Goal: Task Accomplishment & Management: Complete application form

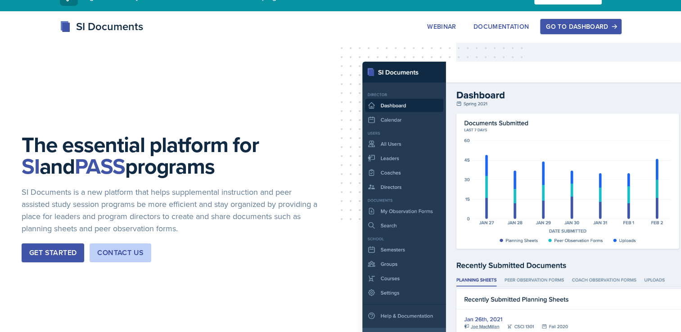
scroll to position [18, 0]
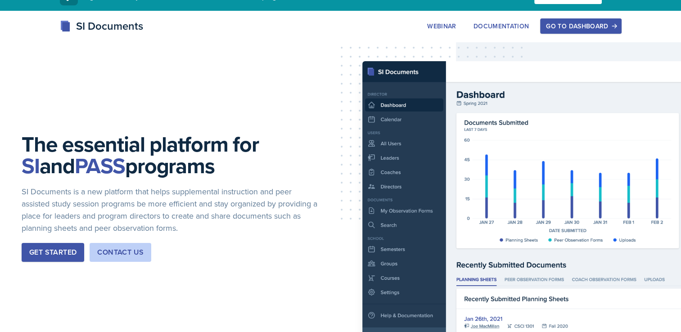
click at [594, 25] on div "Go to Dashboard" at bounding box center [580, 26] width 69 height 7
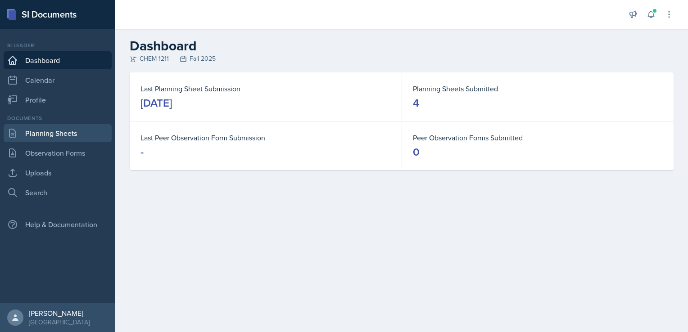
click at [49, 131] on link "Planning Sheets" at bounding box center [58, 133] width 108 height 18
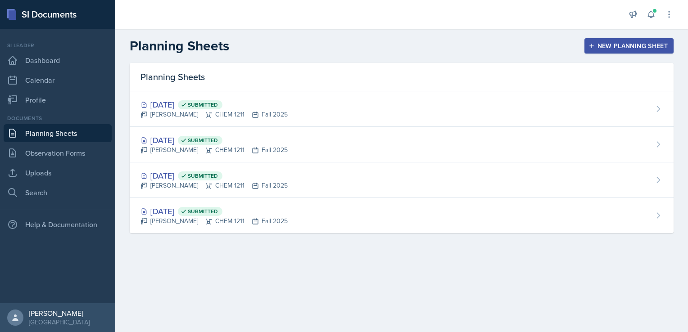
click at [598, 52] on button "New Planning Sheet" at bounding box center [629, 45] width 89 height 15
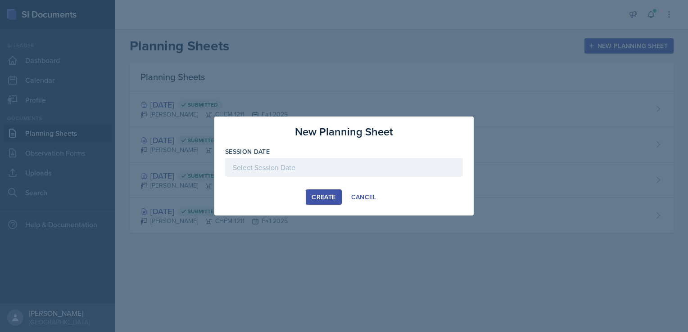
click at [318, 170] on div at bounding box center [344, 167] width 238 height 19
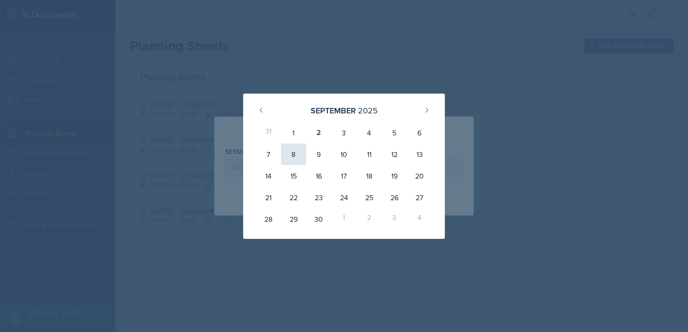
click at [297, 154] on div "8" at bounding box center [293, 155] width 25 height 22
type input "[DATE]"
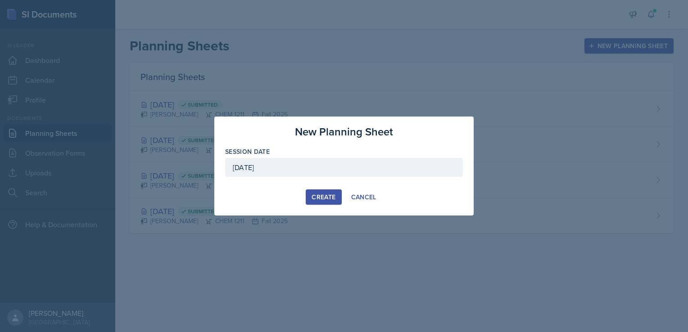
click at [326, 197] on div "Create" at bounding box center [324, 197] width 24 height 7
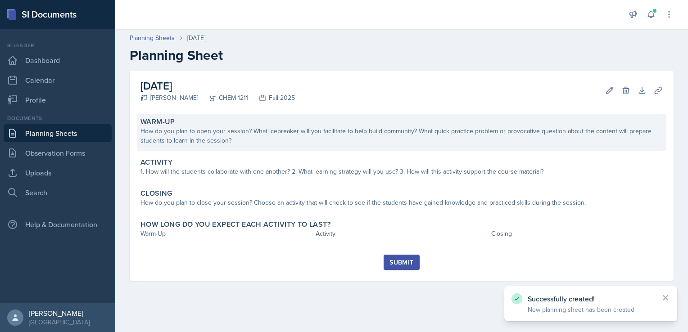
click at [180, 121] on div "Warm-Up" at bounding box center [402, 122] width 522 height 9
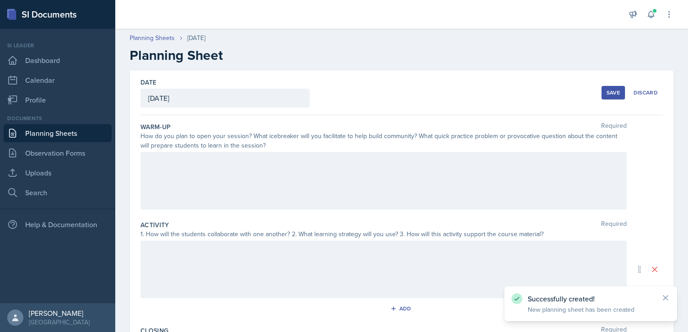
click at [220, 159] on div at bounding box center [384, 181] width 486 height 58
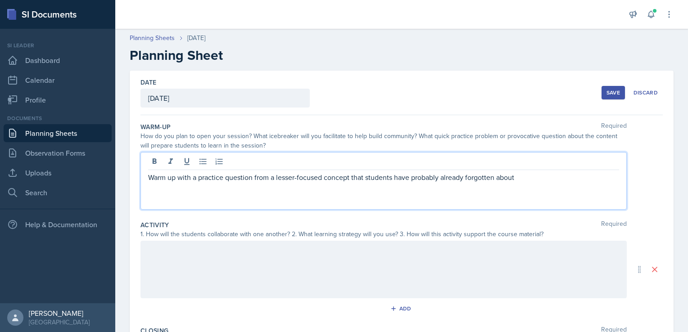
click at [213, 268] on div at bounding box center [384, 270] width 486 height 58
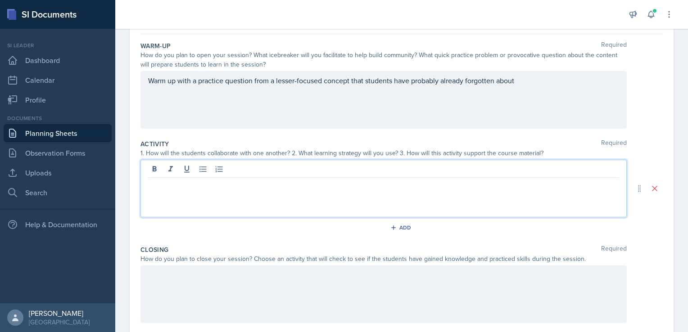
scroll to position [95, 0]
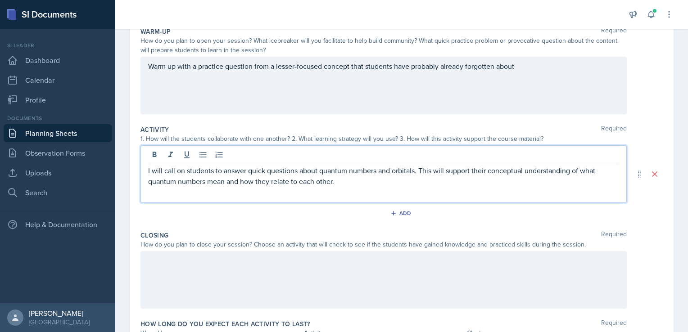
click at [421, 172] on p "I will call on students to answer quick questions about quantum numbers and orb…" at bounding box center [383, 176] width 471 height 22
click at [418, 172] on p "I will call on students to answer quick questions about quantum numbers and orb…" at bounding box center [383, 176] width 471 height 22
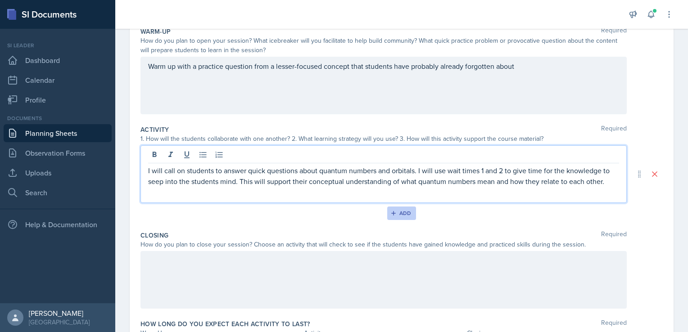
click at [403, 218] on button "Add" at bounding box center [401, 214] width 29 height 14
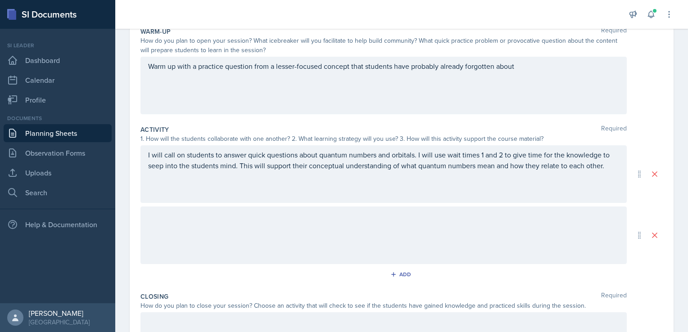
click at [239, 228] on div at bounding box center [384, 236] width 486 height 58
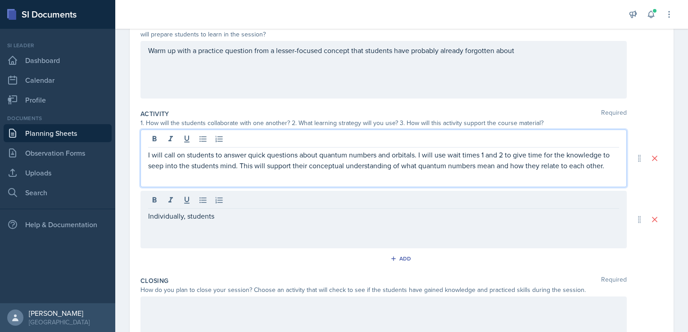
click at [218, 150] on p "I will call on students to answer quick questions about quantum numbers and orb…" at bounding box center [383, 161] width 471 height 22
click at [237, 166] on p "I will call on students to answer quick questions about quantum numbers and orb…" at bounding box center [383, 161] width 471 height 22
click at [240, 201] on div "Individually, students" at bounding box center [384, 220] width 486 height 58
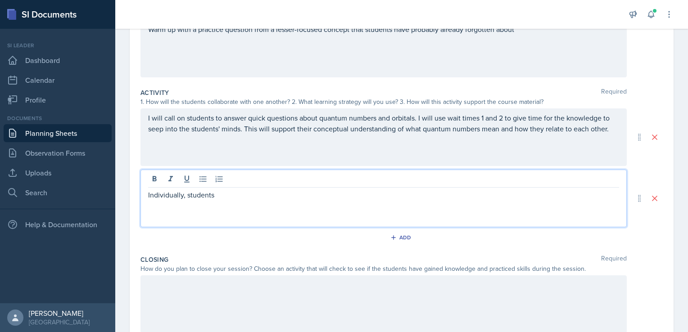
scroll to position [134, 0]
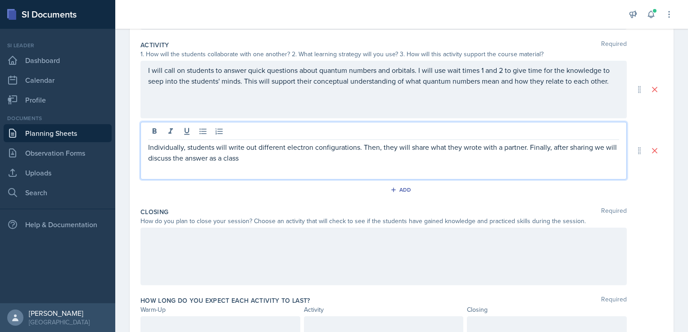
click at [280, 189] on div "Add" at bounding box center [402, 191] width 522 height 17
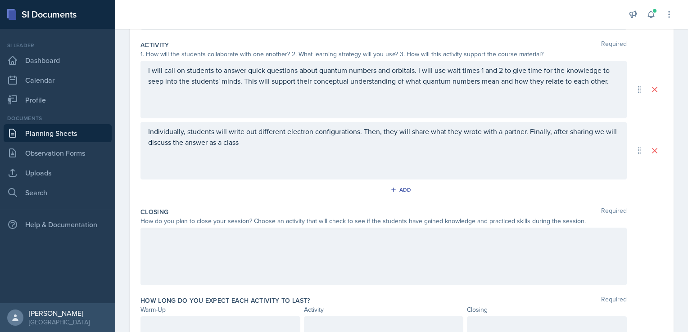
scroll to position [218, 0]
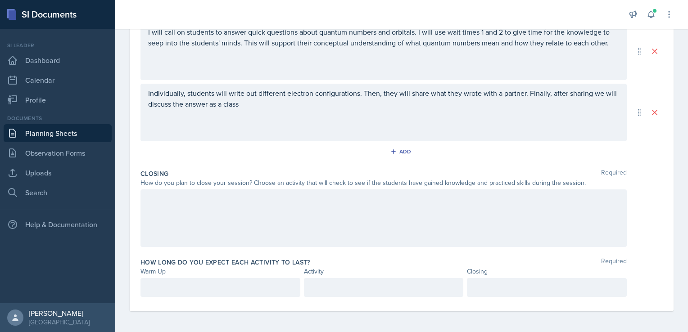
click at [287, 210] on div at bounding box center [384, 219] width 486 height 58
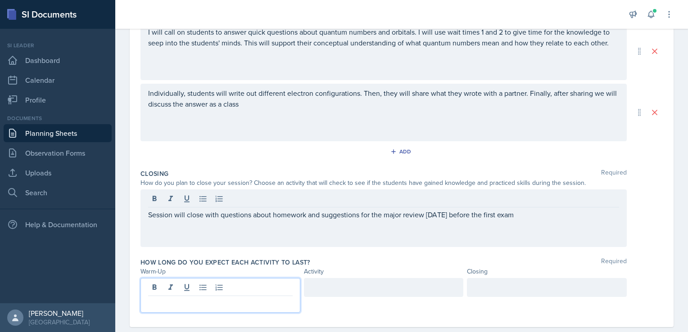
click at [243, 298] on p at bounding box center [220, 303] width 145 height 11
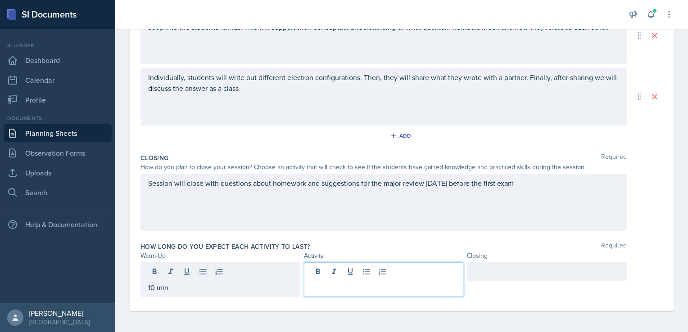
click at [334, 271] on div at bounding box center [384, 280] width 160 height 35
click at [187, 282] on div "10 min" at bounding box center [221, 280] width 160 height 35
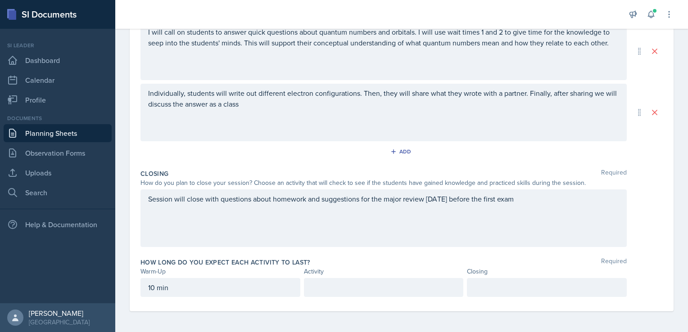
click at [189, 286] on p "10 min" at bounding box center [220, 287] width 145 height 11
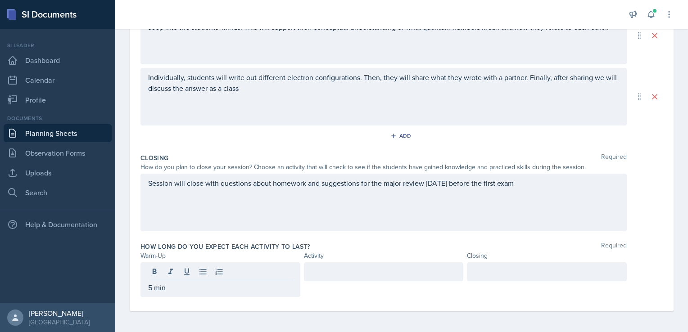
click at [306, 276] on div at bounding box center [384, 272] width 160 height 19
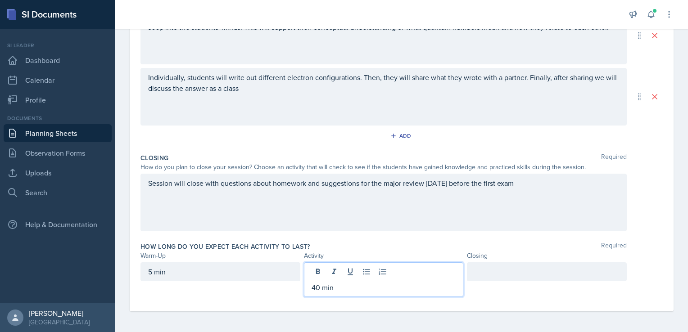
click at [499, 271] on div at bounding box center [547, 272] width 160 height 19
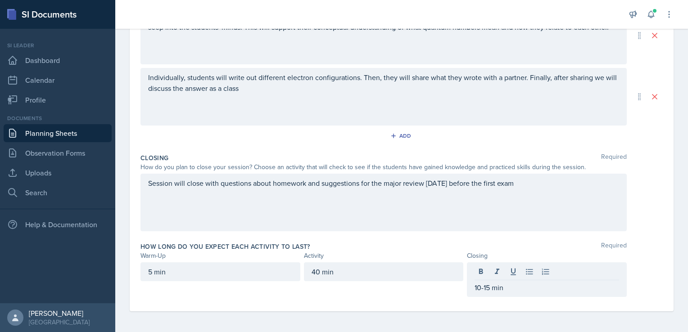
click at [454, 250] on div "How long do you expect each activity to last? Required" at bounding box center [402, 246] width 522 height 9
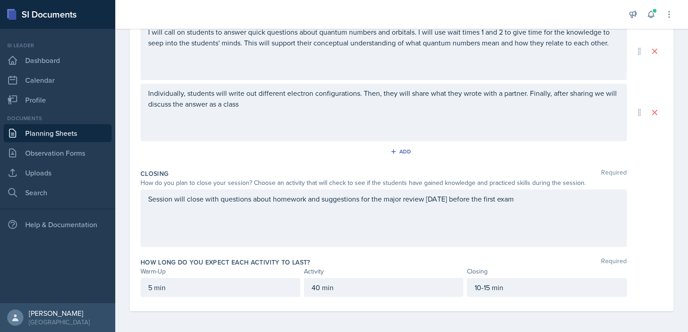
click at [399, 291] on p "40 min" at bounding box center [384, 287] width 145 height 11
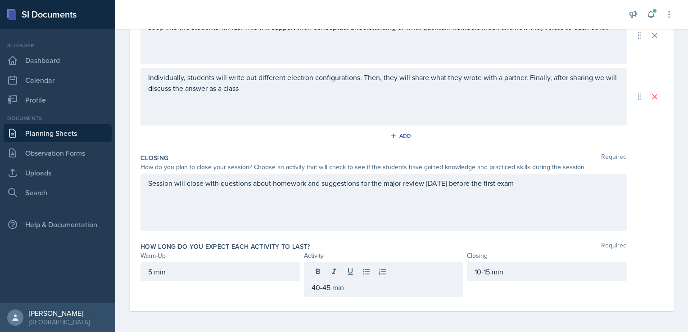
click at [426, 240] on div "How long do you expect each activity to last? Required Warm-Up Activity Closing…" at bounding box center [402, 272] width 522 height 66
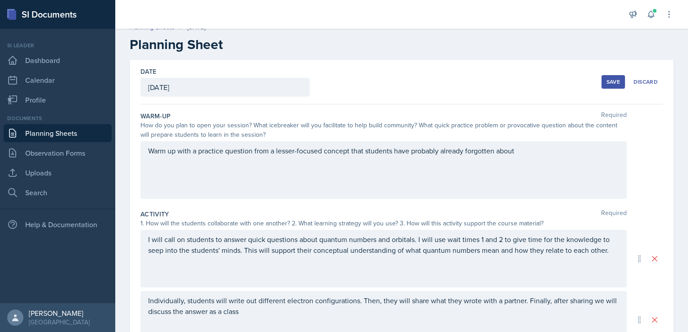
scroll to position [4, 0]
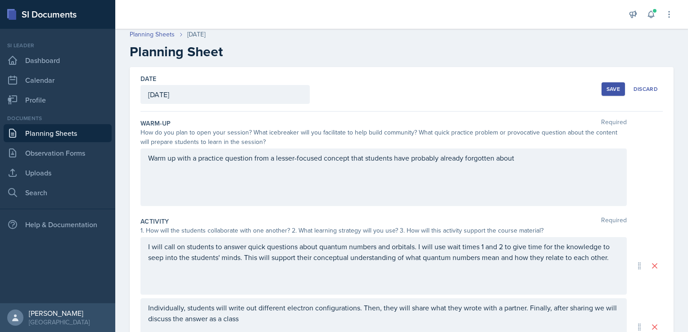
click at [609, 87] on div "Save" at bounding box center [614, 89] width 14 height 7
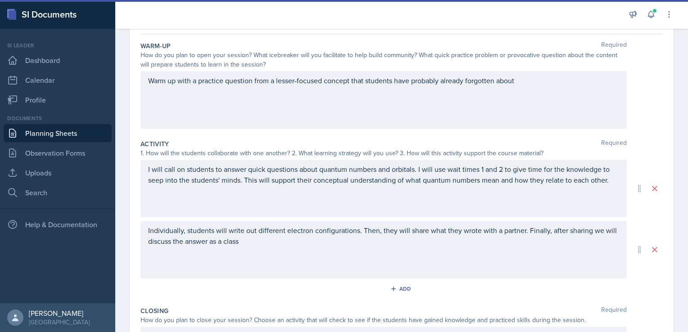
scroll to position [0, 0]
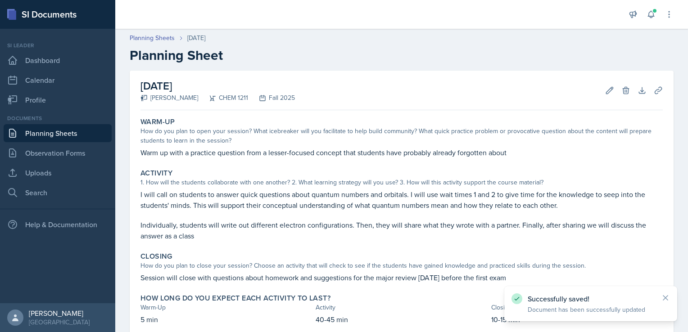
click at [63, 135] on link "Planning Sheets" at bounding box center [58, 133] width 108 height 18
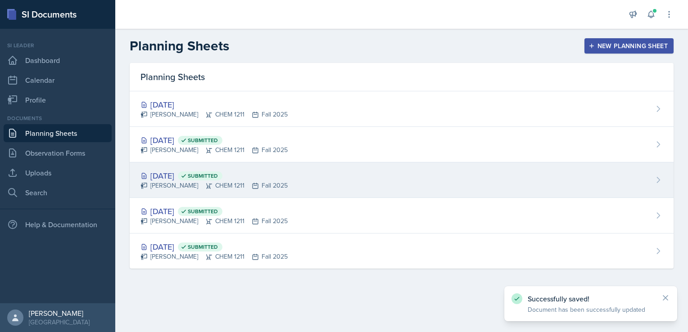
click at [213, 179] on span "Submitted" at bounding box center [203, 175] width 30 height 7
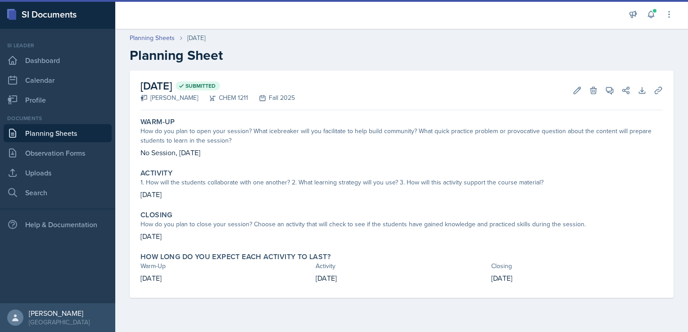
click at [76, 136] on link "Planning Sheets" at bounding box center [58, 133] width 108 height 18
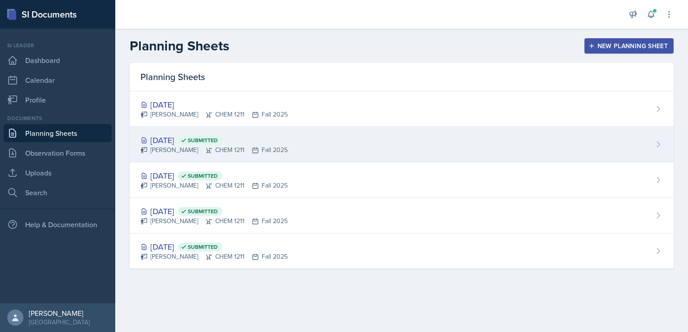
click at [203, 145] on div "[PERSON_NAME] CHEM 1211 Fall 2025" at bounding box center [214, 149] width 147 height 9
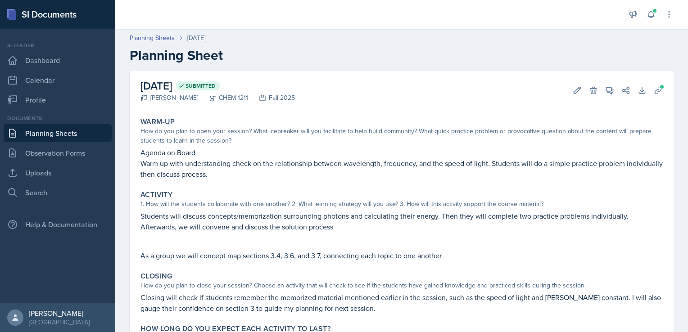
click at [87, 132] on link "Planning Sheets" at bounding box center [58, 133] width 108 height 18
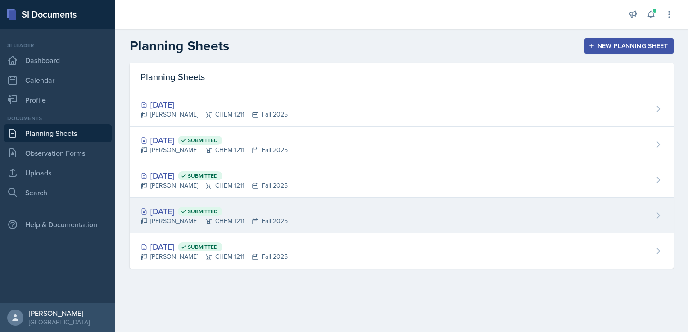
click at [252, 224] on icon at bounding box center [255, 221] width 7 height 7
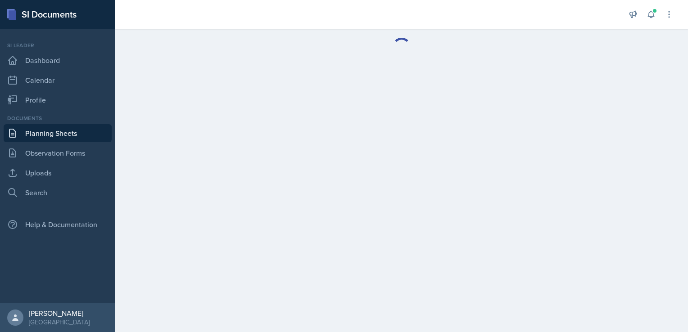
click at [71, 132] on link "Planning Sheets" at bounding box center [58, 133] width 108 height 18
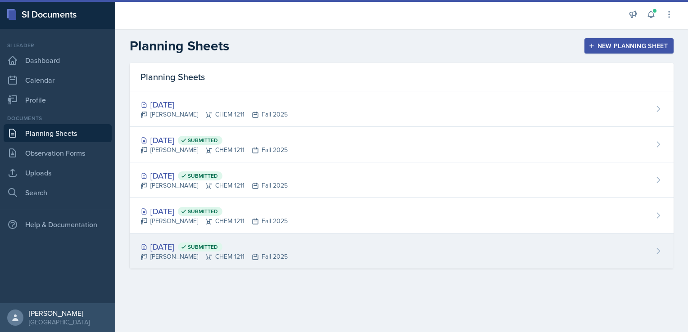
click at [205, 257] on icon at bounding box center [208, 257] width 7 height 7
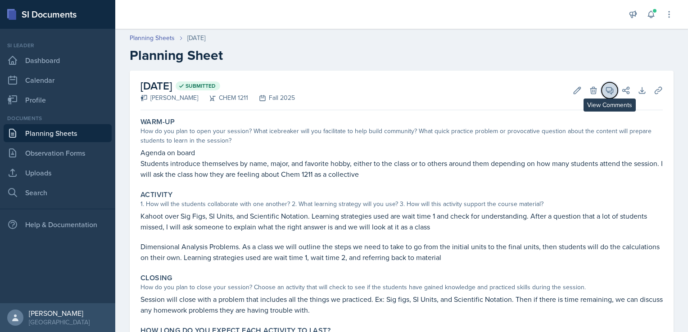
click at [608, 89] on button "View Comments" at bounding box center [610, 90] width 16 height 16
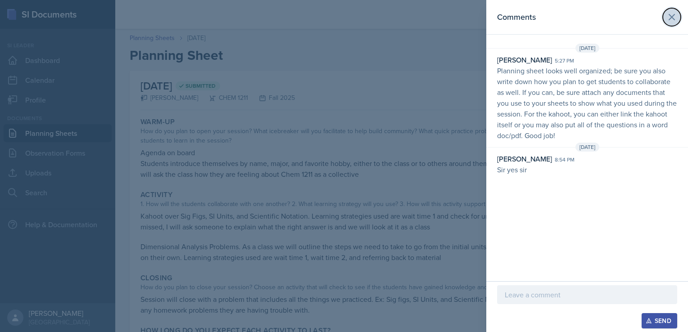
click at [674, 17] on icon at bounding box center [672, 17] width 11 height 11
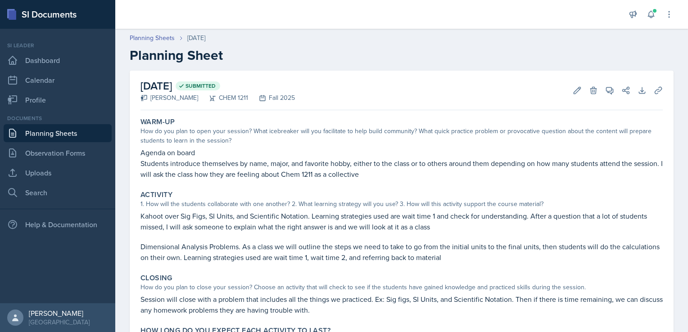
click at [32, 133] on link "Planning Sheets" at bounding box center [58, 133] width 108 height 18
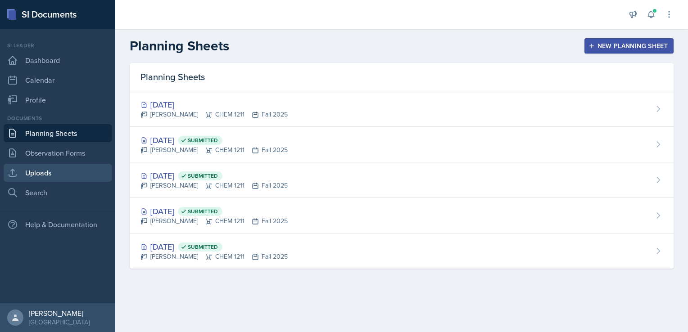
click at [64, 175] on link "Uploads" at bounding box center [58, 173] width 108 height 18
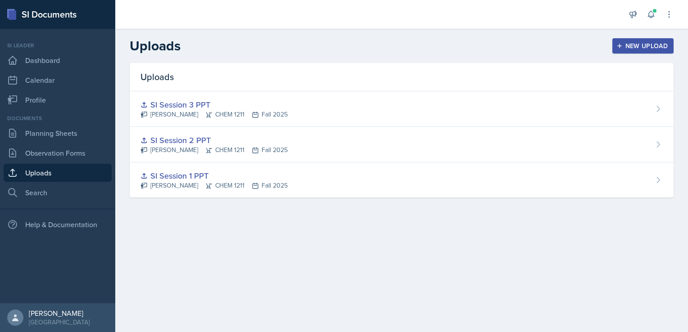
click at [647, 42] on div "New Upload" at bounding box center [643, 45] width 50 height 7
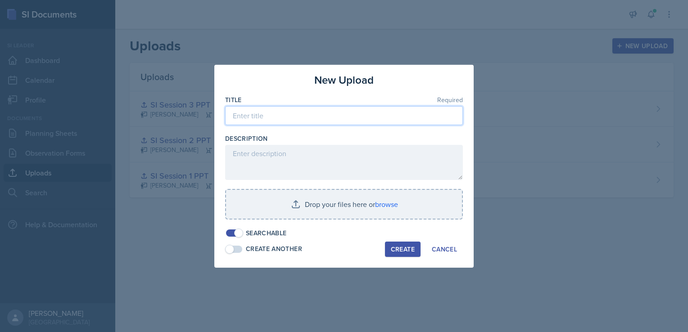
click at [277, 122] on input at bounding box center [344, 115] width 238 height 19
type input "SI Session 4 PPT"
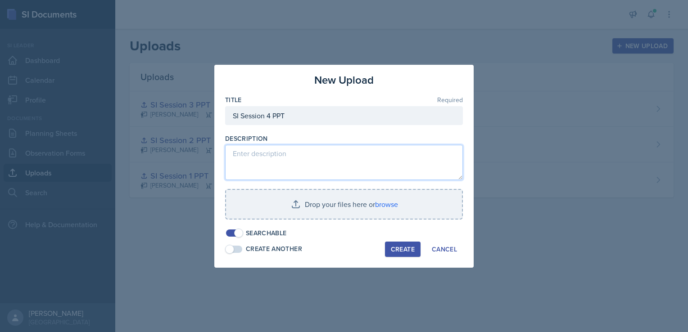
click at [279, 154] on textarea at bounding box center [344, 162] width 238 height 35
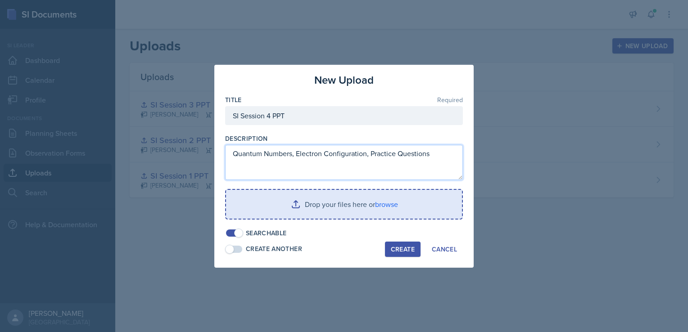
type textarea "Quantum Numbers, Electron Configuration, Practice Questions"
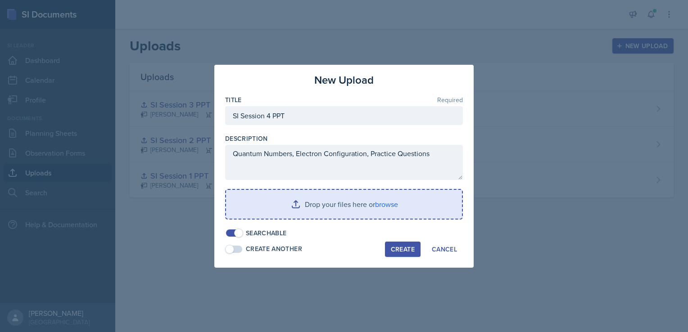
click at [375, 203] on input "file" at bounding box center [344, 204] width 236 height 29
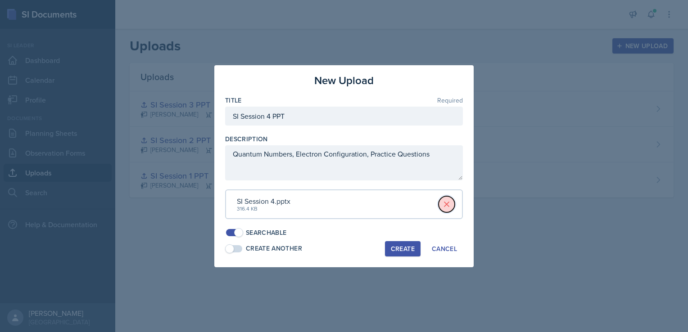
click at [450, 203] on icon at bounding box center [446, 204] width 9 height 9
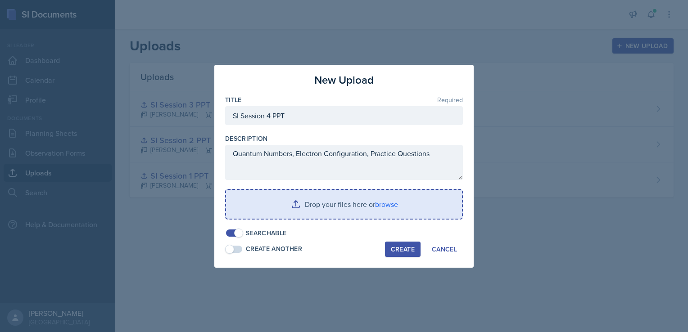
click at [287, 205] on input "file" at bounding box center [344, 204] width 236 height 29
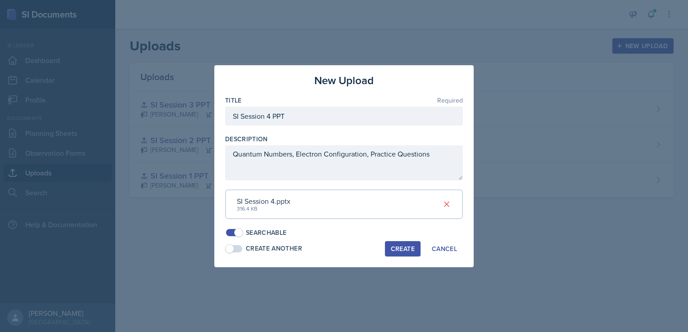
click at [404, 247] on div "Create" at bounding box center [403, 248] width 24 height 7
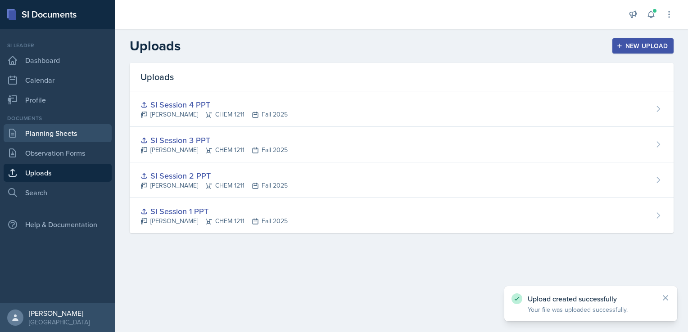
click at [70, 133] on link "Planning Sheets" at bounding box center [58, 133] width 108 height 18
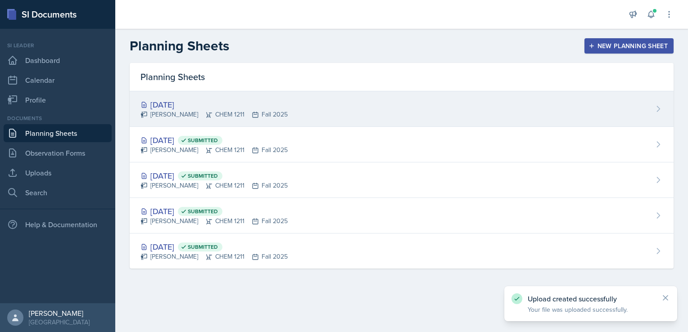
click at [499, 110] on div "[DATE] [PERSON_NAME] CHEM 1211 Fall 2025" at bounding box center [402, 109] width 544 height 36
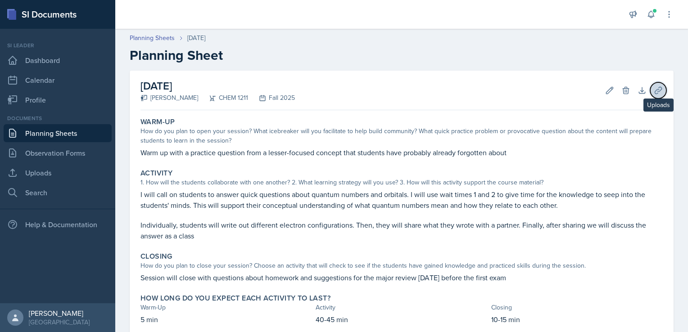
click at [654, 87] on icon at bounding box center [658, 90] width 9 height 9
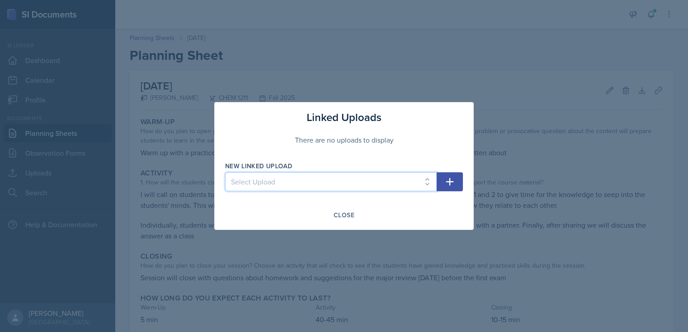
click at [360, 184] on select "Select Upload SI Session 1 PPT SI Session 2 PPT SI Session 3 PPT SI Session 4 P…" at bounding box center [331, 181] width 212 height 19
select select "aa5b9723-b664-44a4-b7d0-3c23c58b06e0"
click at [225, 172] on select "Select Upload SI Session 1 PPT SI Session 2 PPT SI Session 3 PPT SI Session 4 P…" at bounding box center [331, 181] width 212 height 19
click at [449, 180] on icon "button" at bounding box center [450, 182] width 11 height 11
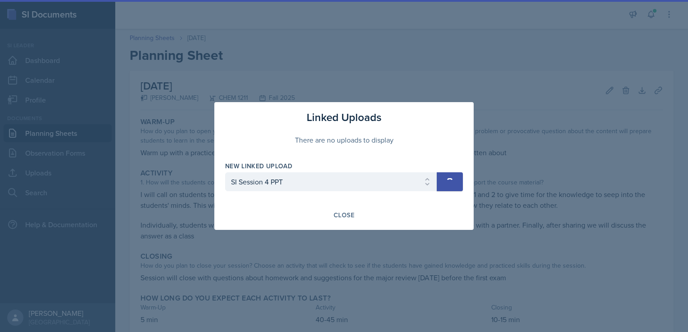
select select
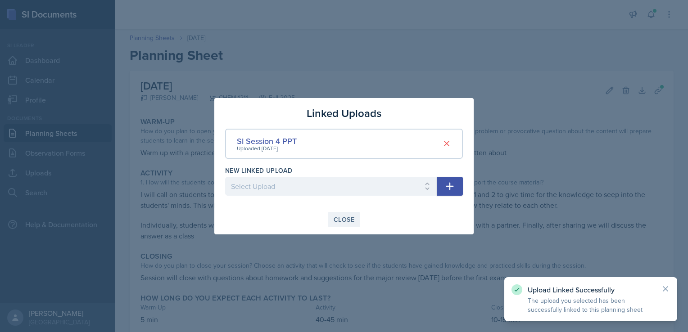
click at [344, 216] on div "Close" at bounding box center [344, 219] width 21 height 7
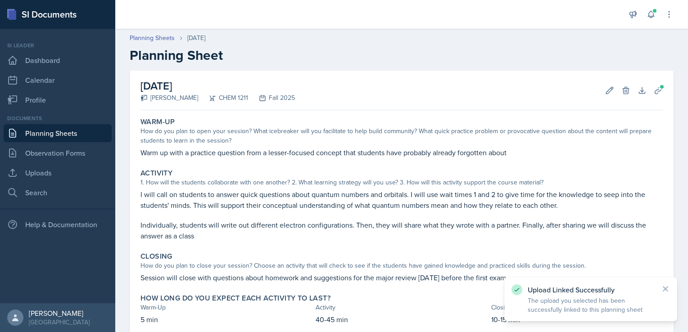
click at [66, 129] on link "Planning Sheets" at bounding box center [58, 133] width 108 height 18
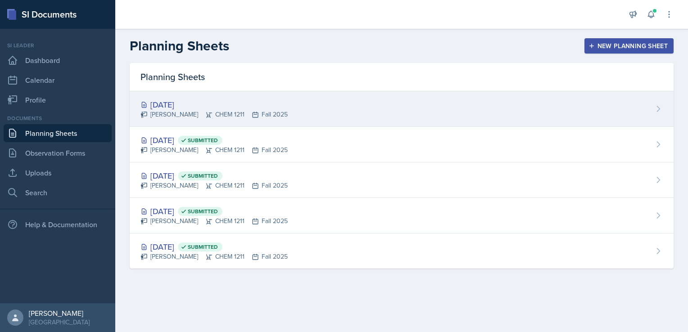
click at [360, 104] on div "[DATE] [PERSON_NAME] CHEM 1211 Fall 2025" at bounding box center [402, 109] width 544 height 36
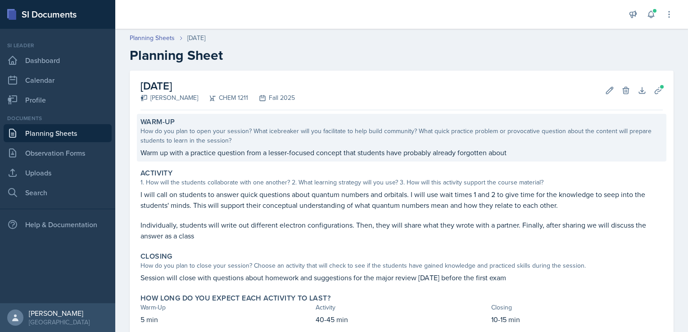
scroll to position [54, 0]
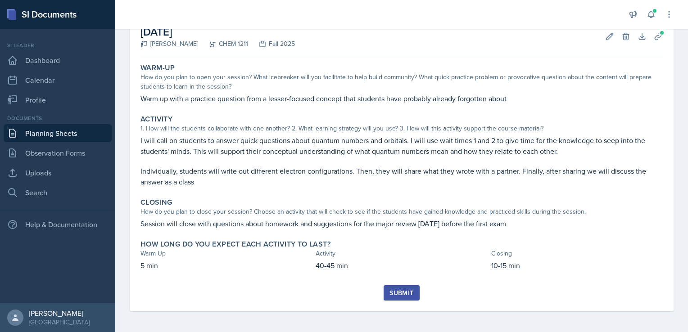
click at [401, 290] on div "Submit" at bounding box center [402, 293] width 24 height 7
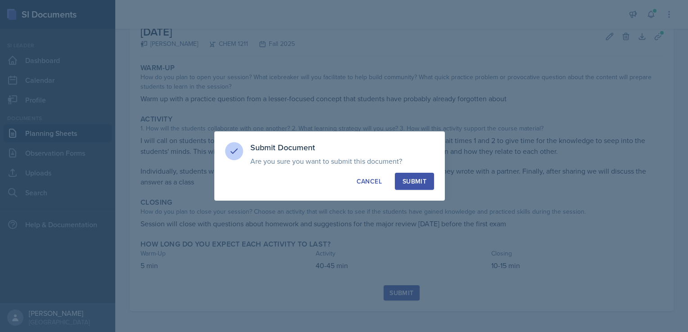
click at [426, 179] on button "Submit" at bounding box center [414, 181] width 39 height 17
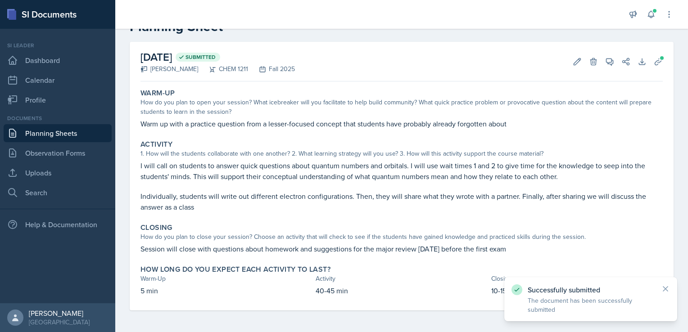
scroll to position [28, 0]
